Goal: Task Accomplishment & Management: Complete application form

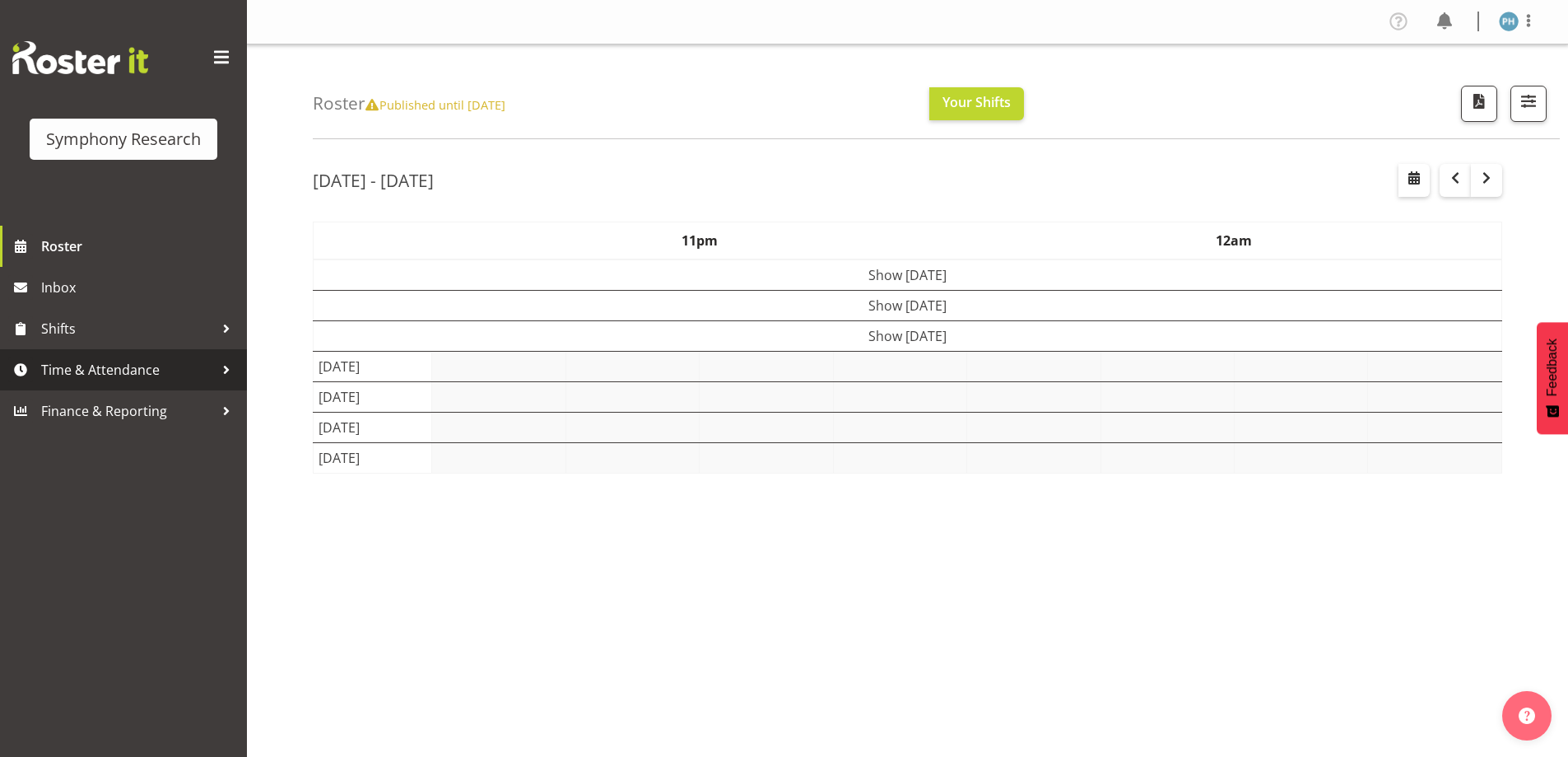
click at [232, 373] on div at bounding box center [226, 369] width 24 height 24
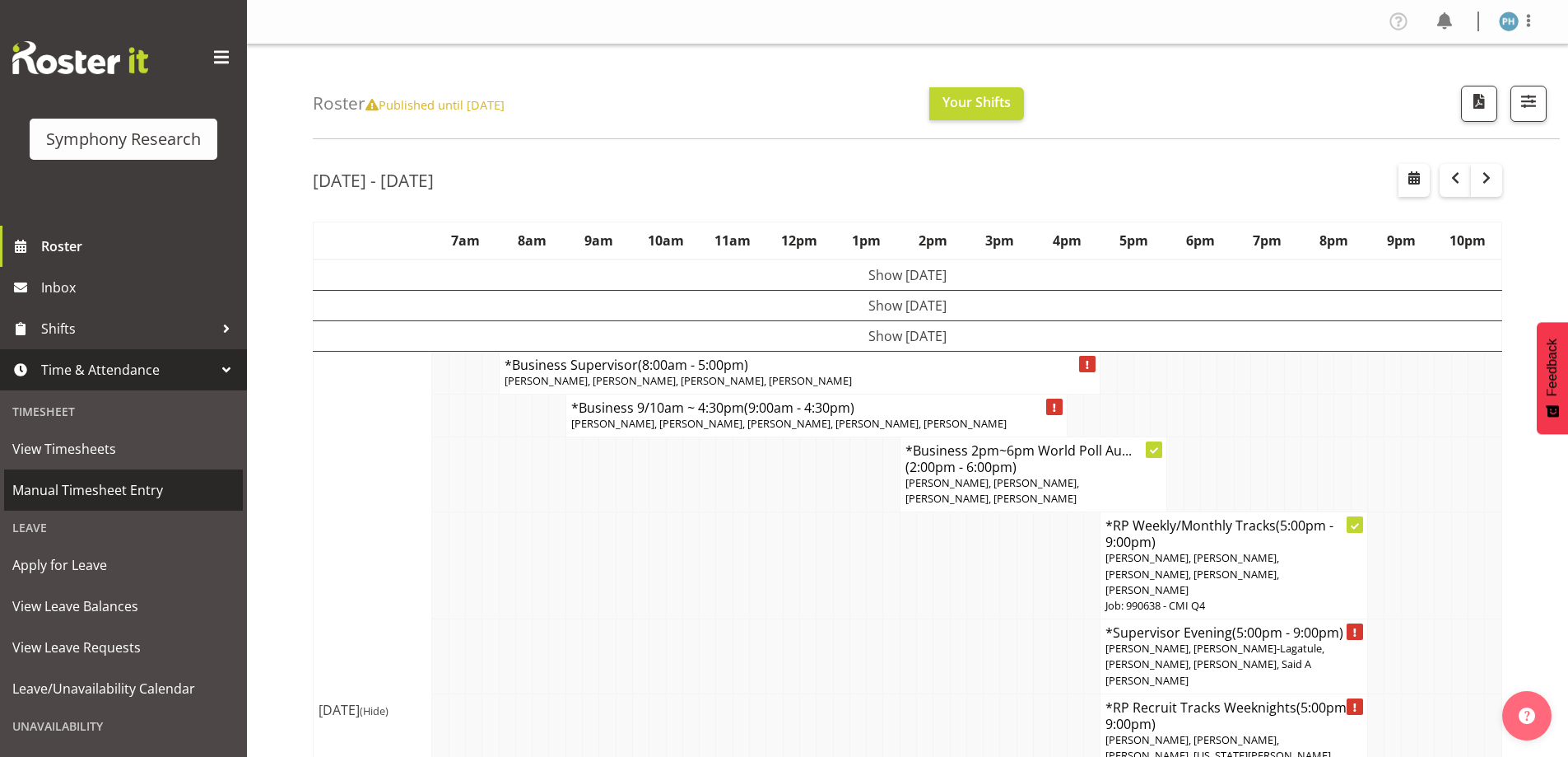
click at [177, 495] on span "Manual Timesheet Entry" at bounding box center [123, 489] width 222 height 24
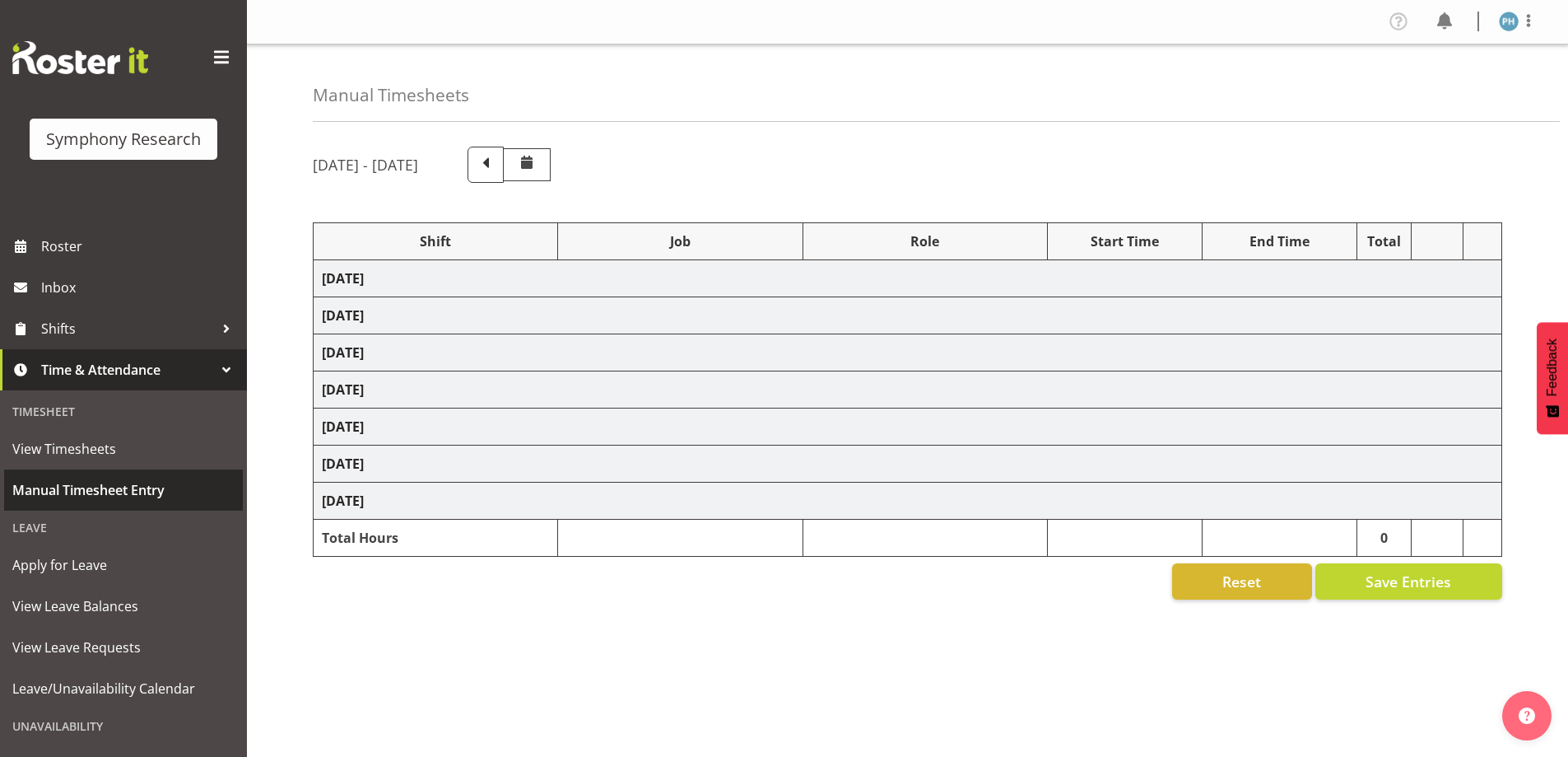
select select "56692"
select select "10499"
select select "47"
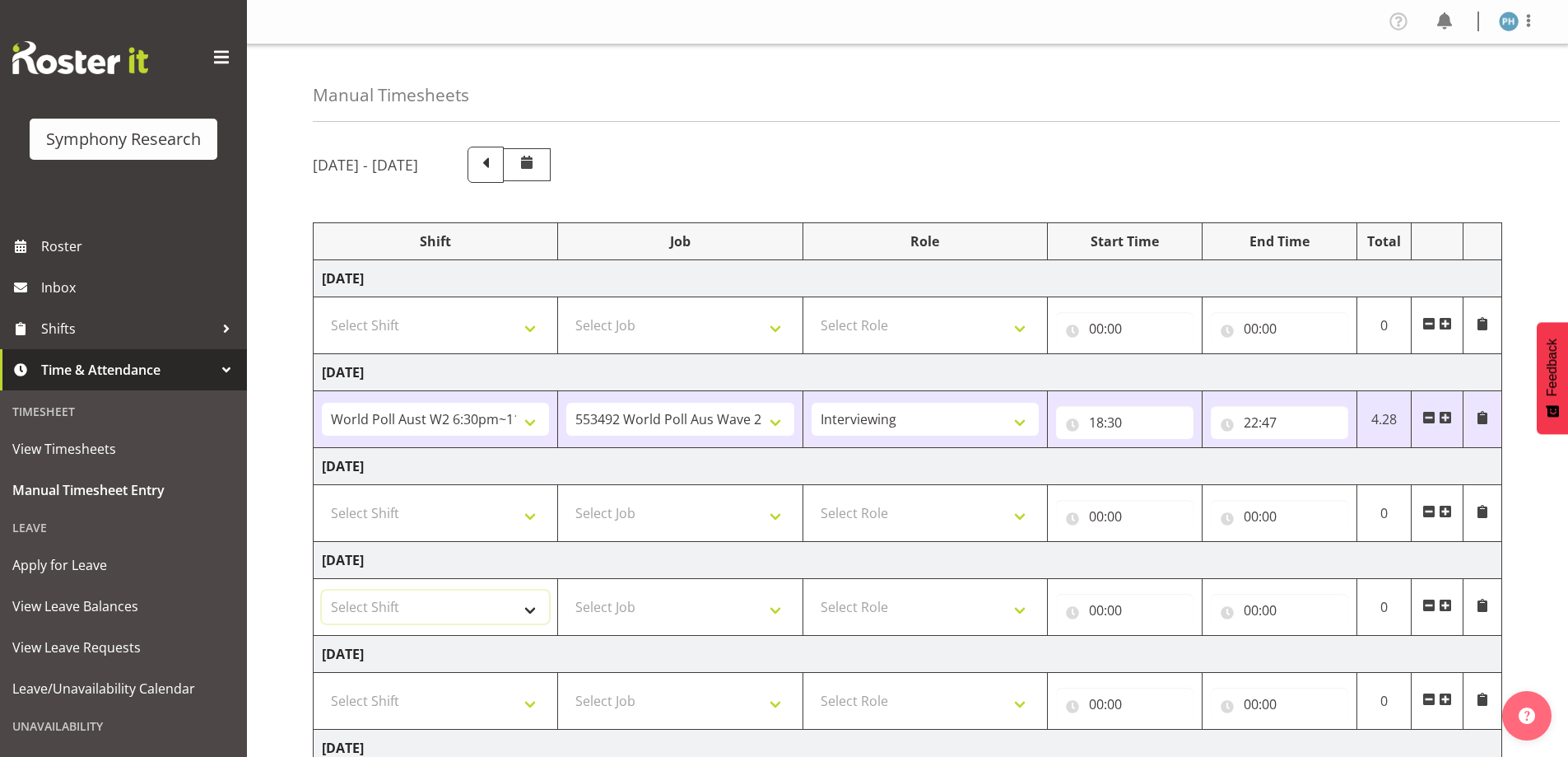
click at [527, 613] on select "Select Shift !!Weekend Residential (Roster IT Shift Label) *Business 9/10am ~ 4…" at bounding box center [435, 607] width 227 height 33
select select "56692"
click at [322, 590] on select "Select Shift !!Weekend Residential (Roster IT Shift Label) *Business 9/10am ~ 4…" at bounding box center [435, 607] width 227 height 33
click at [778, 609] on select "Select Job 550060 IF Admin 553492 World Poll Aus Wave 2 Main 2025 553493 World …" at bounding box center [679, 607] width 227 height 33
select select "10499"
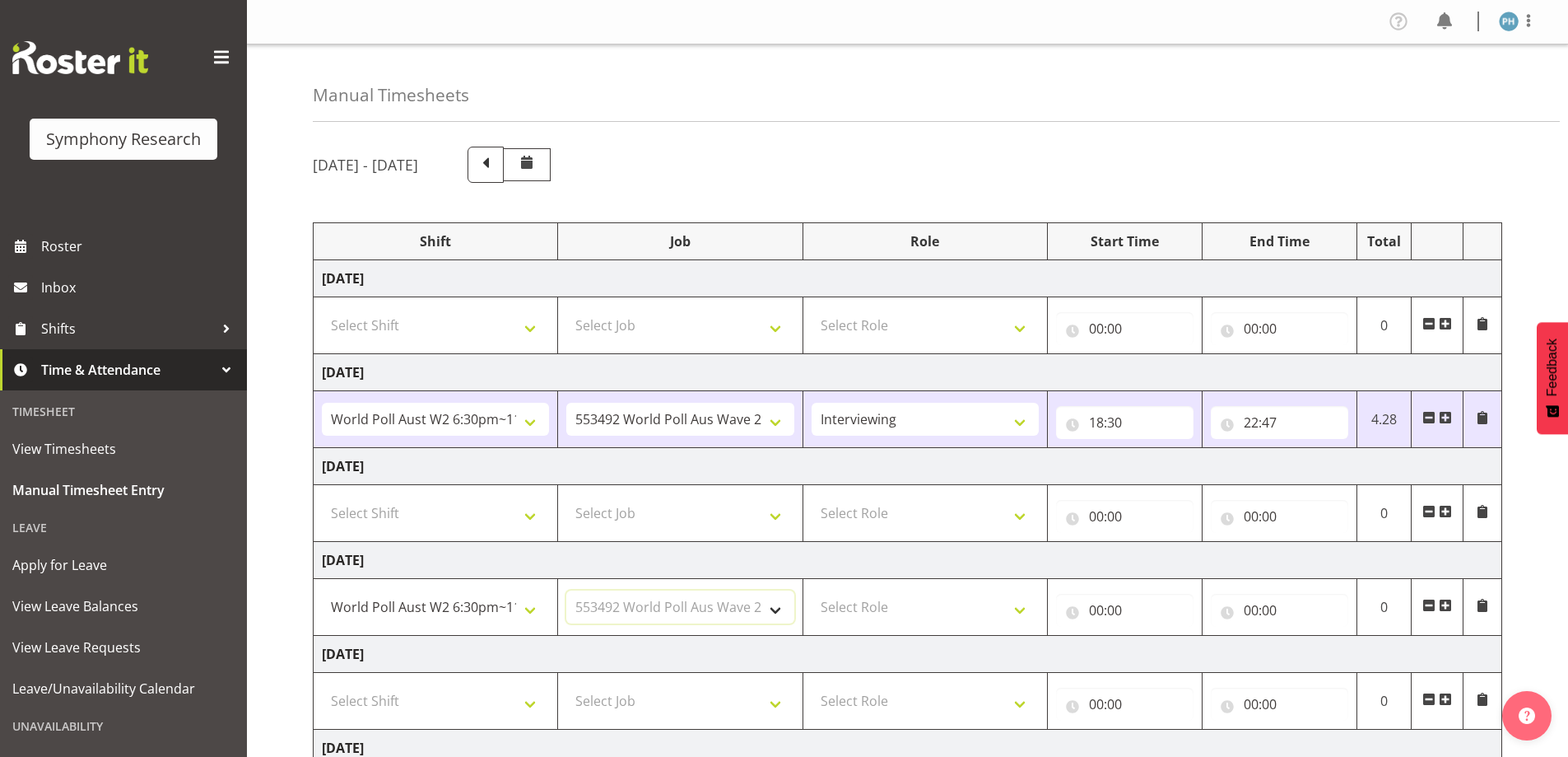
click at [566, 590] on select "Select Job 550060 IF Admin 553492 World Poll Aus Wave 2 Main 2025 553493 World …" at bounding box center [679, 607] width 227 height 33
click at [1019, 610] on select "Select Role Briefing Interviewing" at bounding box center [925, 607] width 227 height 33
select select "47"
click at [812, 590] on select "Select Role Briefing Interviewing" at bounding box center [925, 607] width 227 height 33
click at [1095, 605] on input "00:00" at bounding box center [1125, 610] width 138 height 33
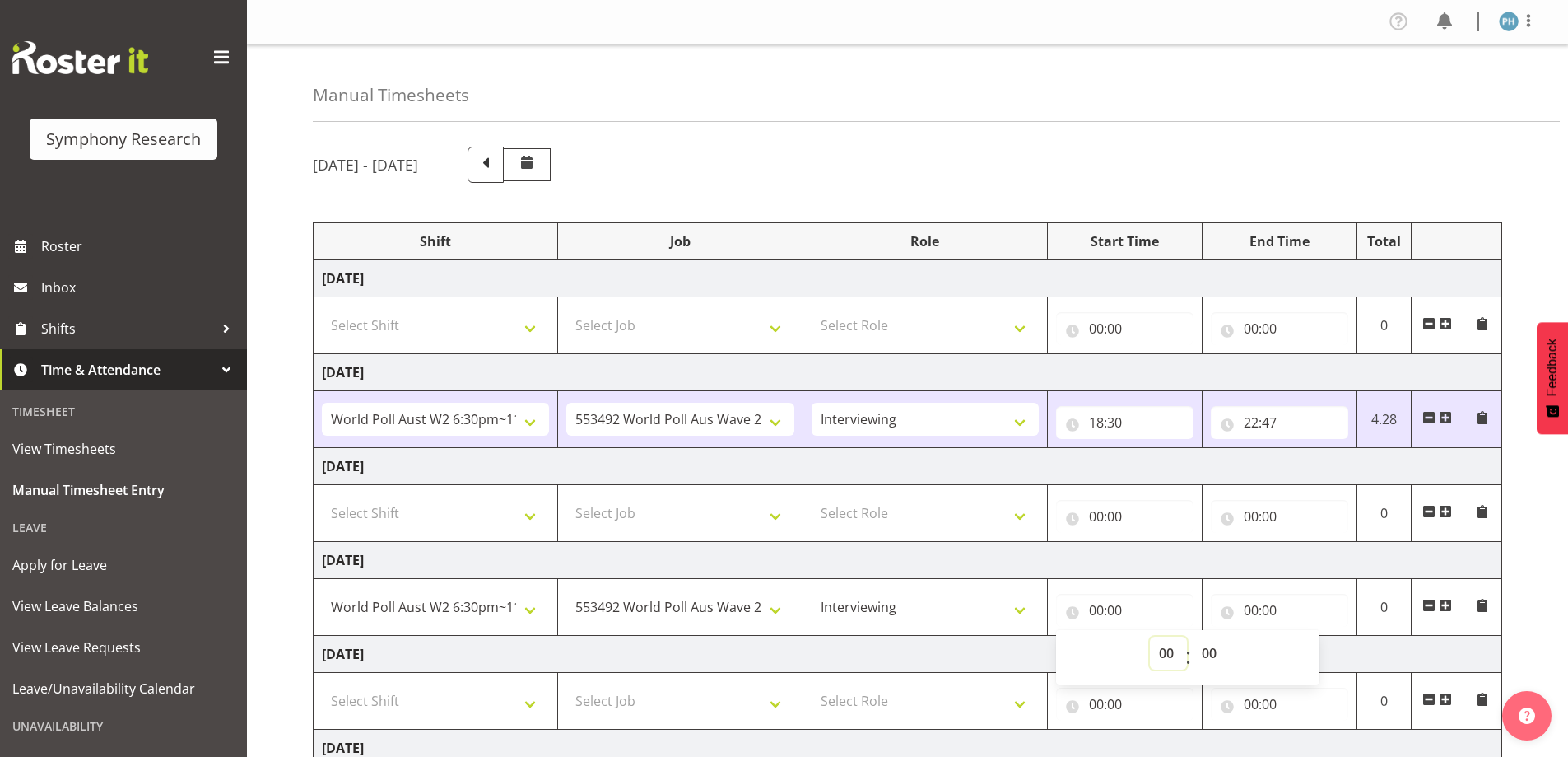
click at [1160, 654] on select "00 01 02 03 04 05 06 07 08 09 10 11 12 13 14 15 16 17 18 19 20 21 22 23" at bounding box center [1169, 653] width 37 height 33
select select "18"
click at [1150, 637] on select "00 01 02 03 04 05 06 07 08 09 10 11 12 13 14 15 16 17 18 19 20 21 22 23" at bounding box center [1169, 653] width 37 height 33
type input "18:00"
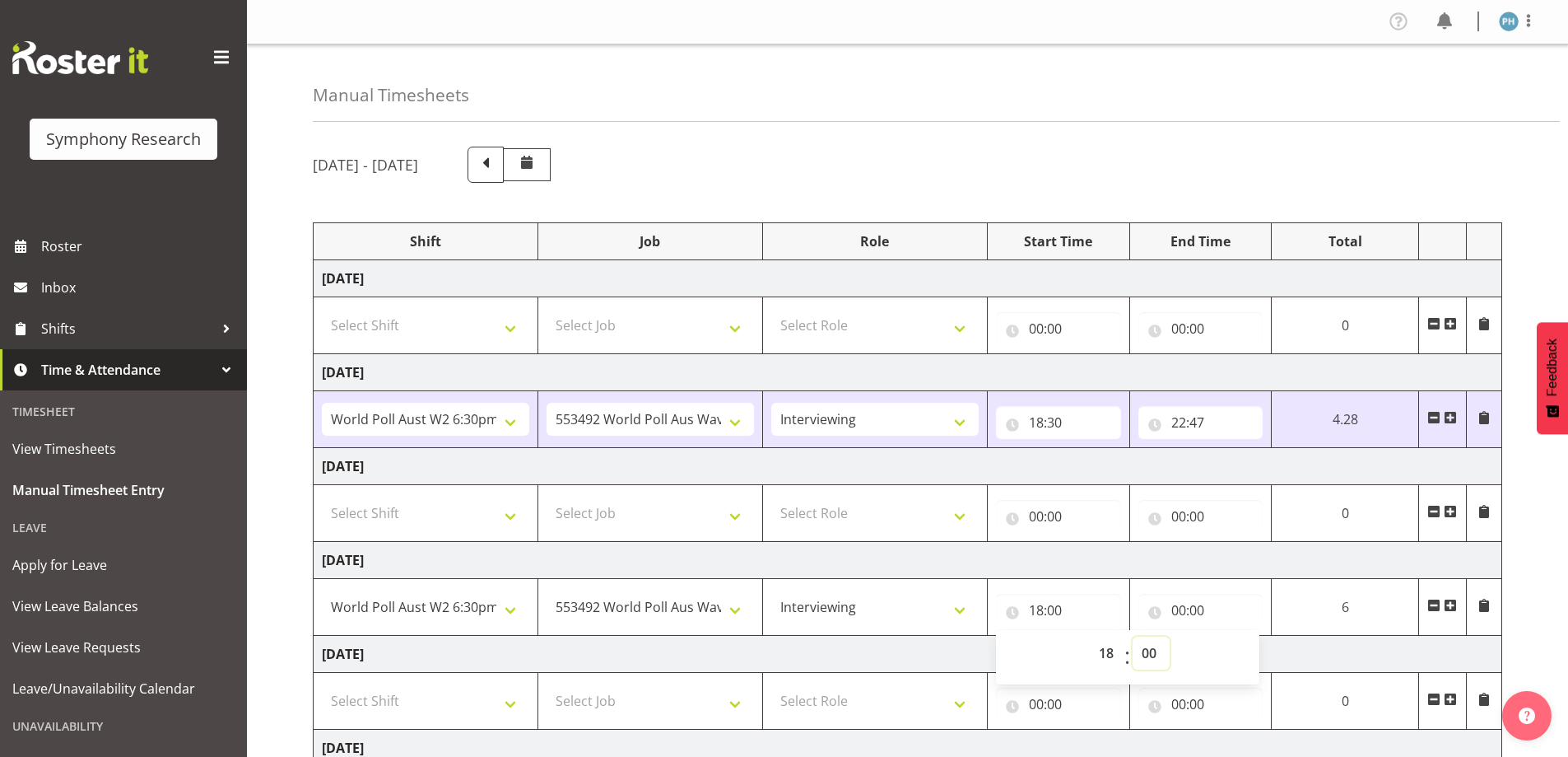
click at [1156, 651] on select "00 01 02 03 04 05 06 07 08 09 10 11 12 13 14 15 16 17 18 19 20 21 22 23 24 25 2…" at bounding box center [1151, 653] width 37 height 33
select select "30"
click at [1137, 637] on select "00 01 02 03 04 05 06 07 08 09 10 11 12 13 14 15 16 17 18 19 20 21 22 23 24 25 2…" at bounding box center [1151, 653] width 37 height 33
type input "18:30"
click at [1184, 607] on input "00:00" at bounding box center [1207, 610] width 126 height 33
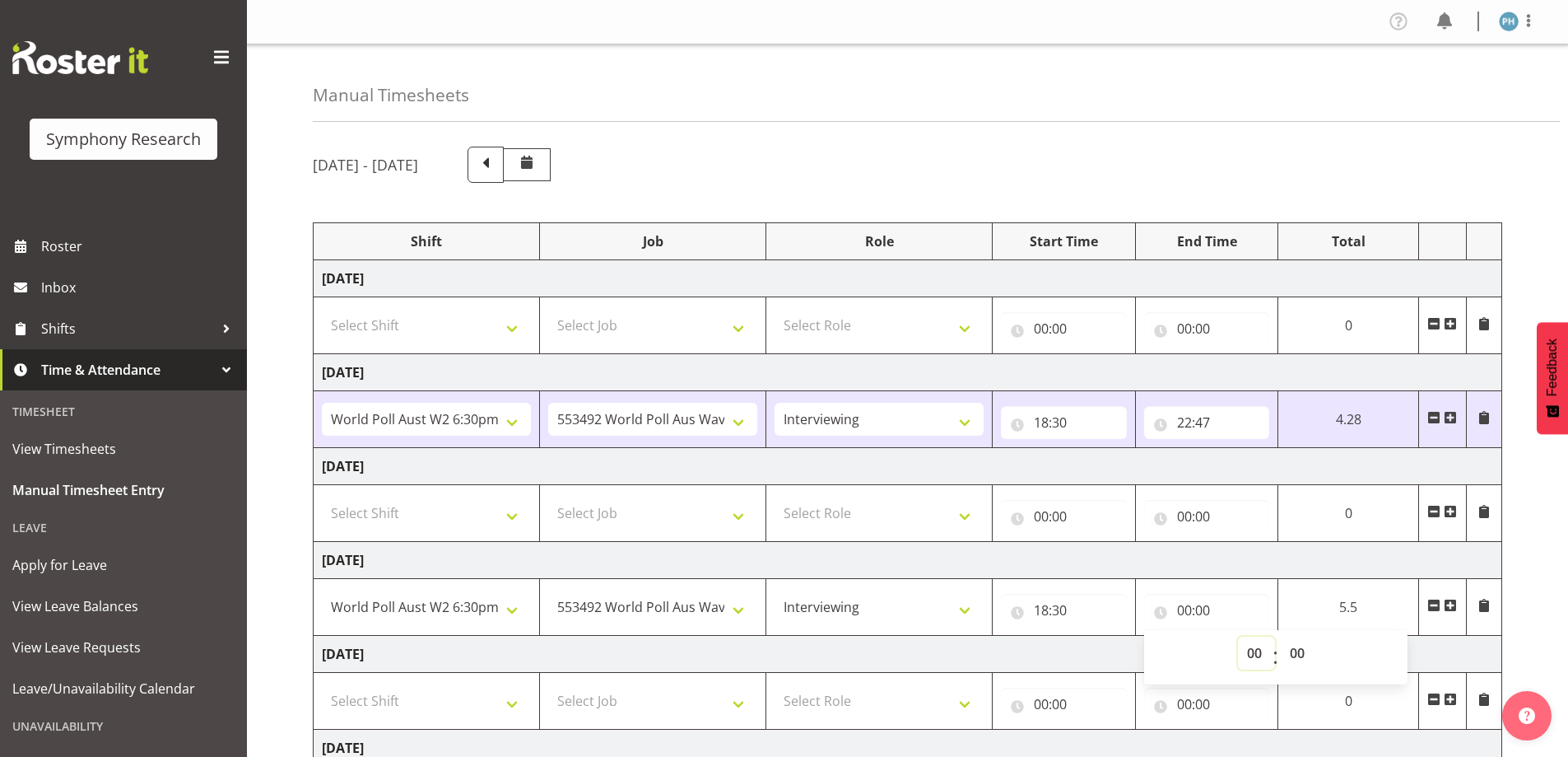
click at [1247, 648] on select "00 01 02 03 04 05 06 07 08 09 10 11 12 13 14 15 16 17 18 19 20 21 22 23" at bounding box center [1257, 653] width 37 height 33
select select "22"
click at [1275, 637] on select "00 01 02 03 04 05 06 07 08 09 10 11 12 13 14 15 16 17 18 19 20 21 22 23" at bounding box center [1257, 653] width 37 height 33
type input "22:00"
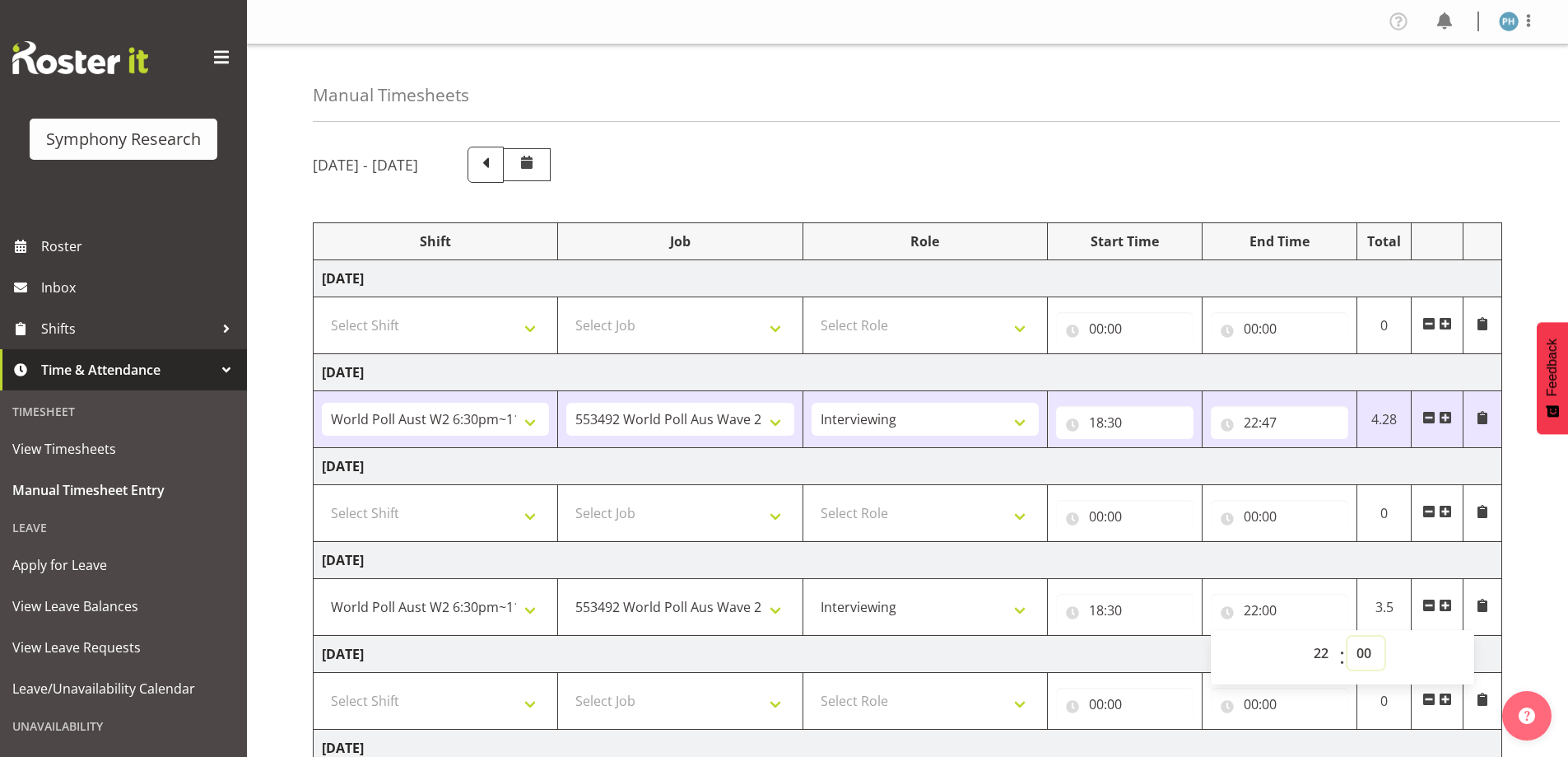
click at [1368, 650] on select "00 01 02 03 04 05 06 07 08 09 10 11 12 13 14 15 16 17 18 19 20 21 22 23 24 25 2…" at bounding box center [1366, 653] width 37 height 33
select select "30"
click at [1348, 637] on select "00 01 02 03 04 05 06 07 08 09 10 11 12 13 14 15 16 17 18 19 20 21 22 23 24 25 2…" at bounding box center [1366, 653] width 37 height 33
type input "22:30"
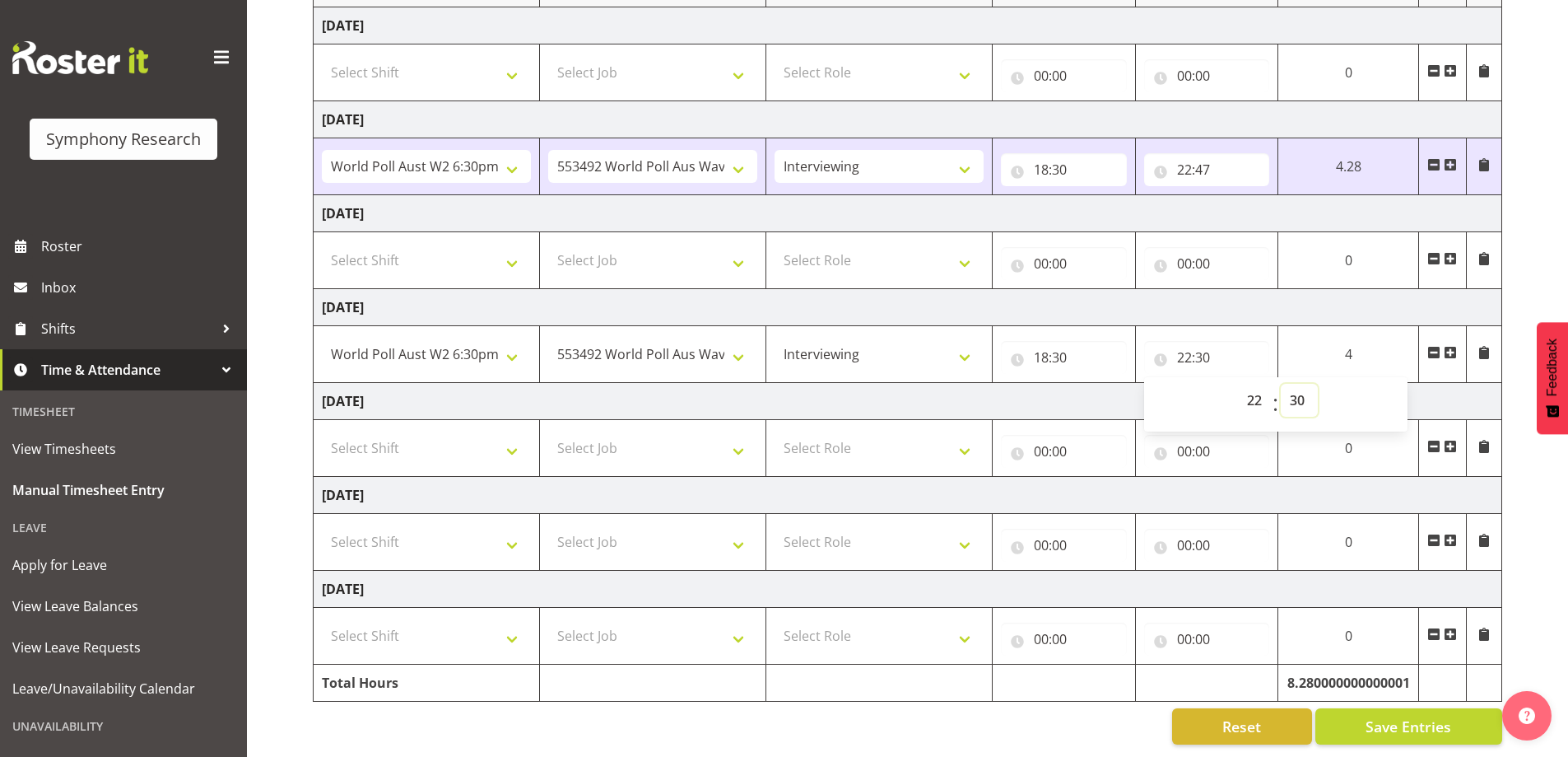
scroll to position [266, 0]
click at [1430, 716] on span "Save Entries" at bounding box center [1408, 726] width 85 height 21
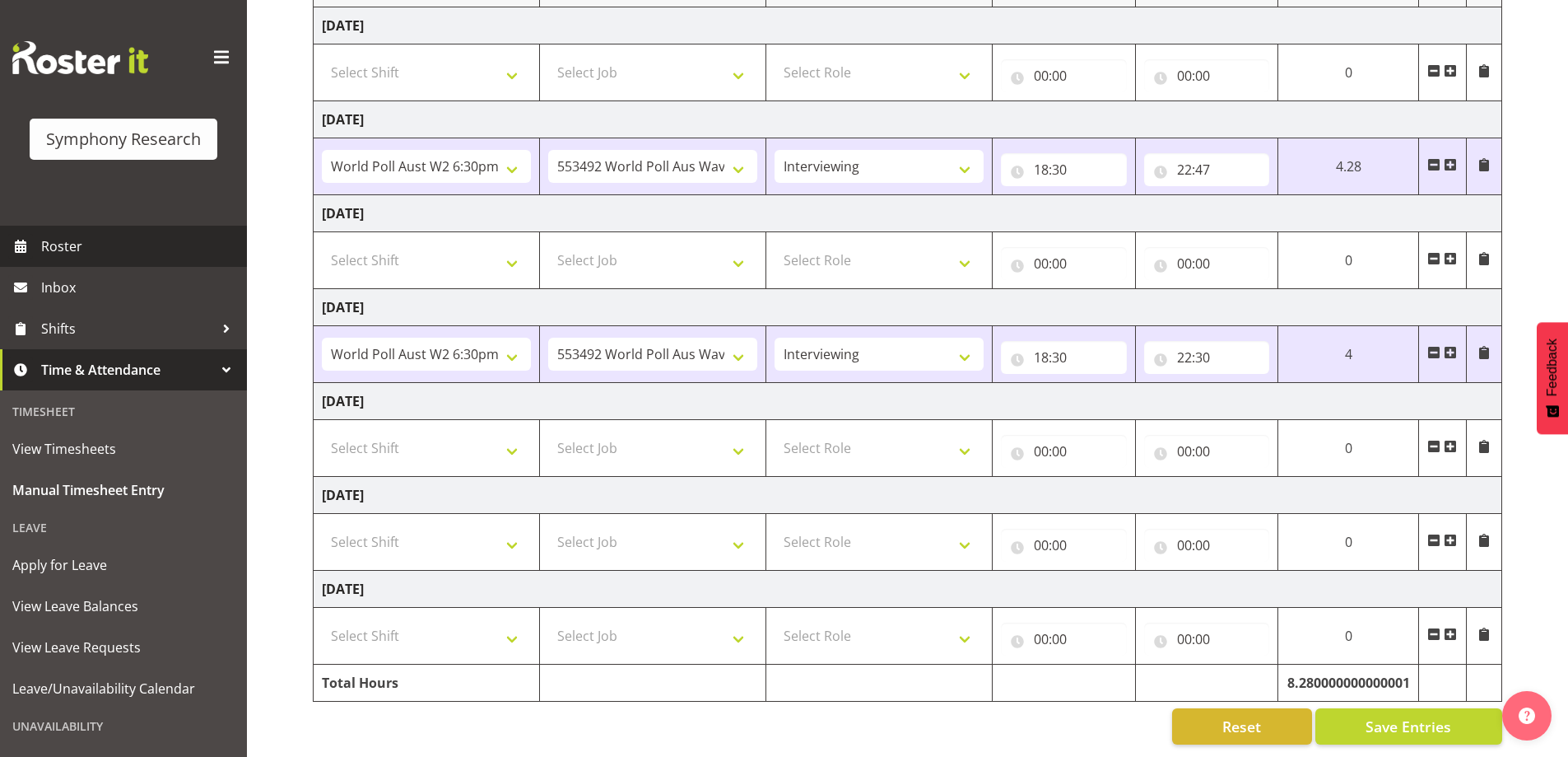
click at [52, 242] on span "Roster" at bounding box center [140, 245] width 198 height 24
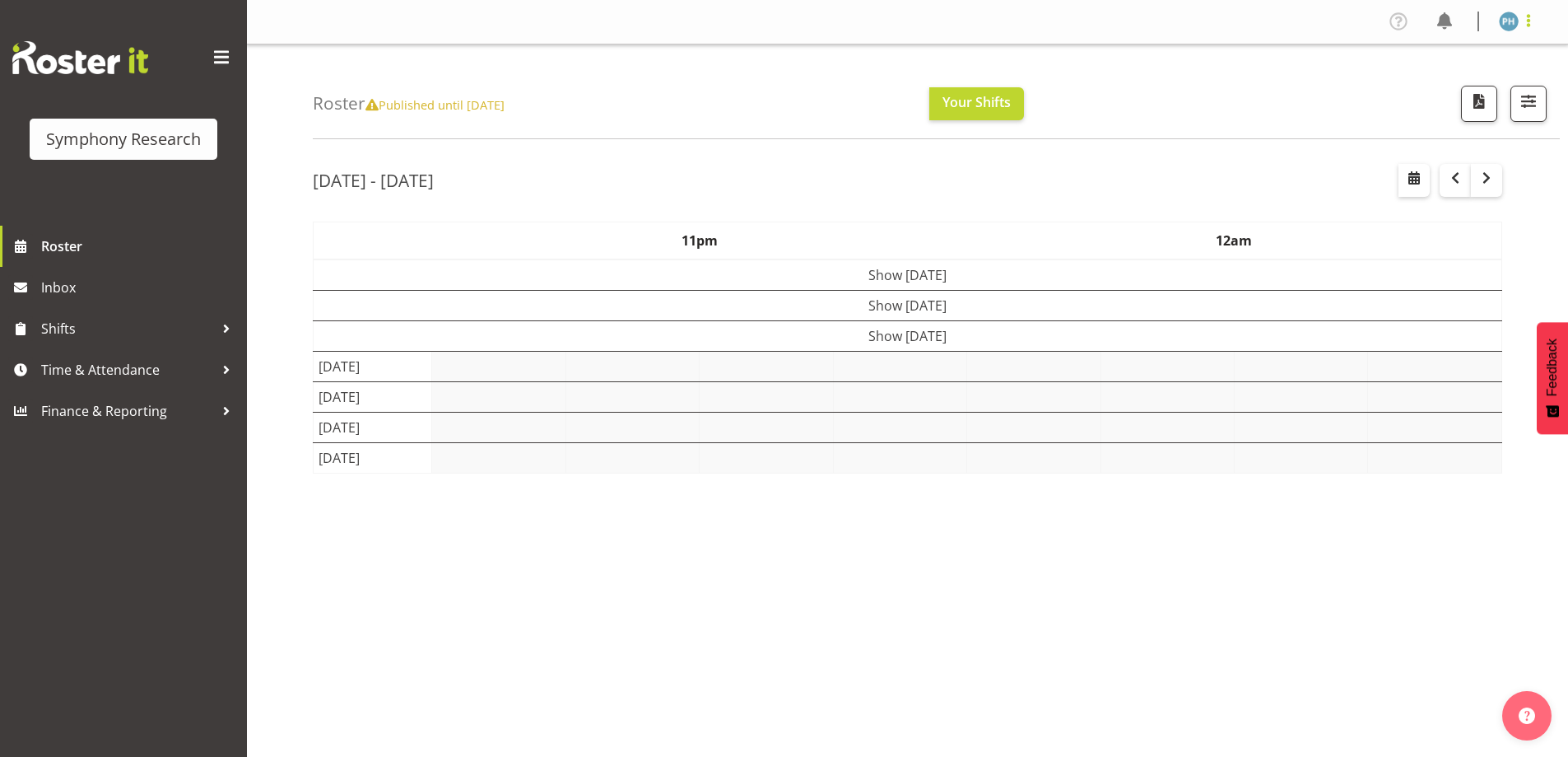
click at [1527, 24] on span at bounding box center [1528, 20] width 19 height 19
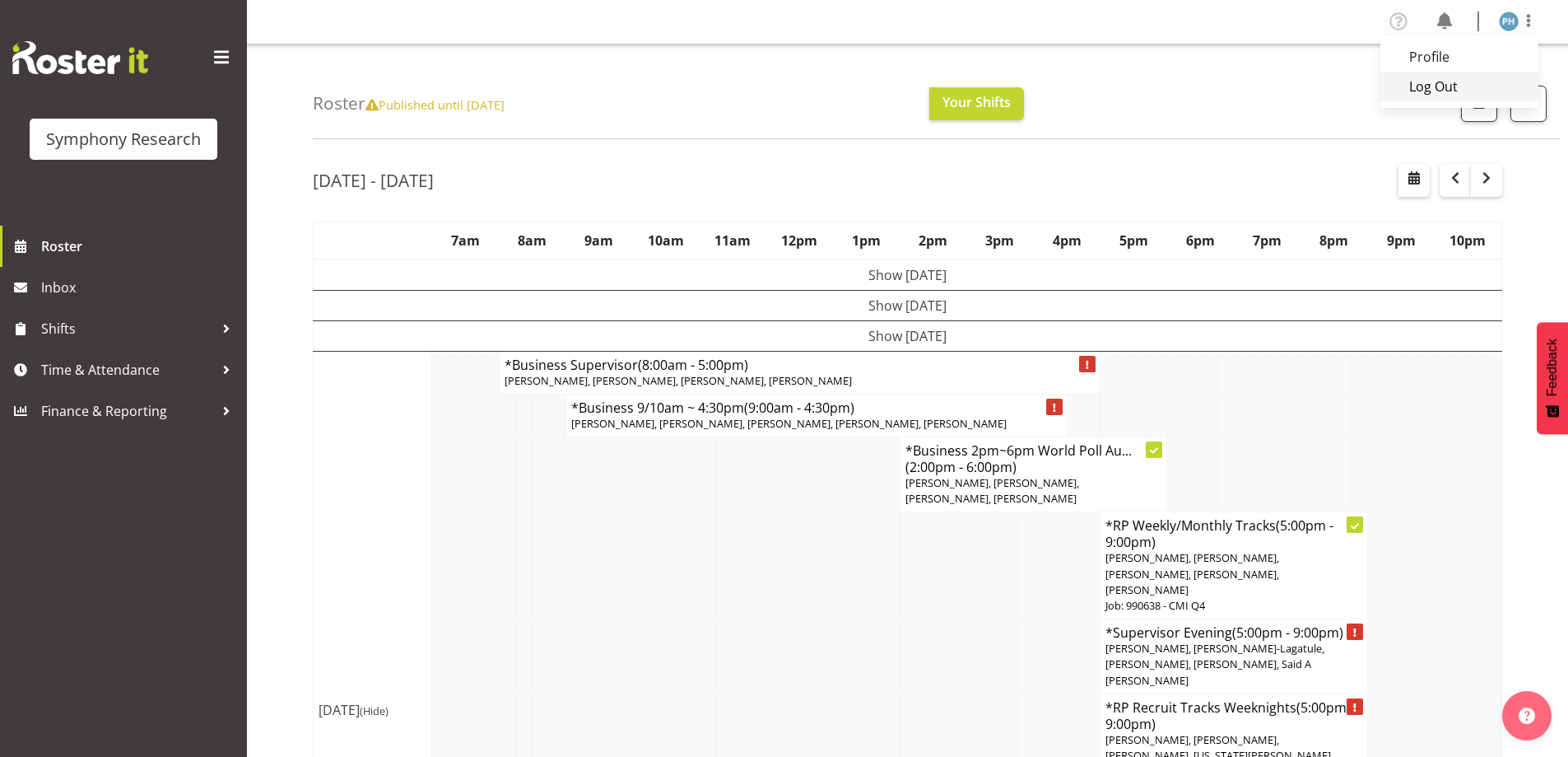
click at [1438, 93] on link "Log Out" at bounding box center [1459, 86] width 158 height 30
